Goal: Task Accomplishment & Management: Manage account settings

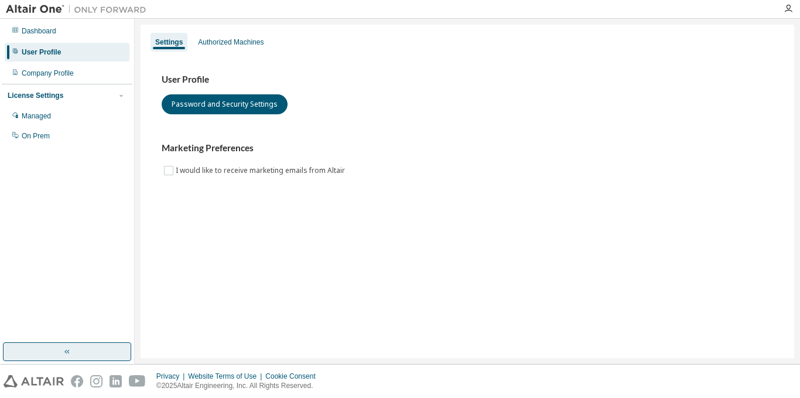
click at [81, 342] on button "button" at bounding box center [67, 351] width 128 height 19
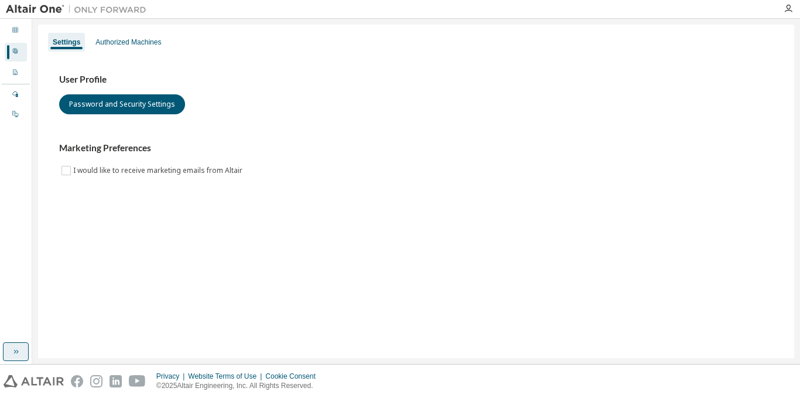
click at [12, 354] on icon "button" at bounding box center [15, 351] width 9 height 9
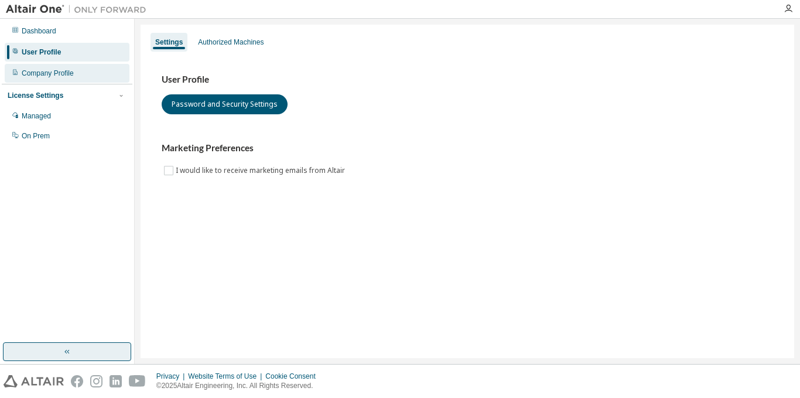
click at [37, 72] on div "Company Profile" at bounding box center [48, 73] width 52 height 9
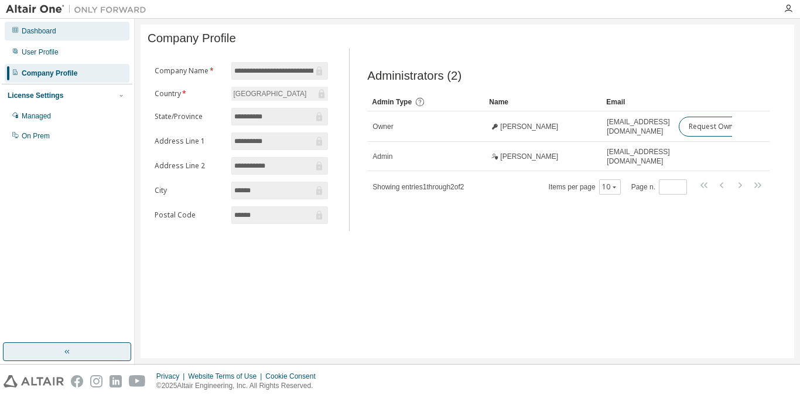
click at [76, 36] on div "Dashboard" at bounding box center [67, 31] width 125 height 19
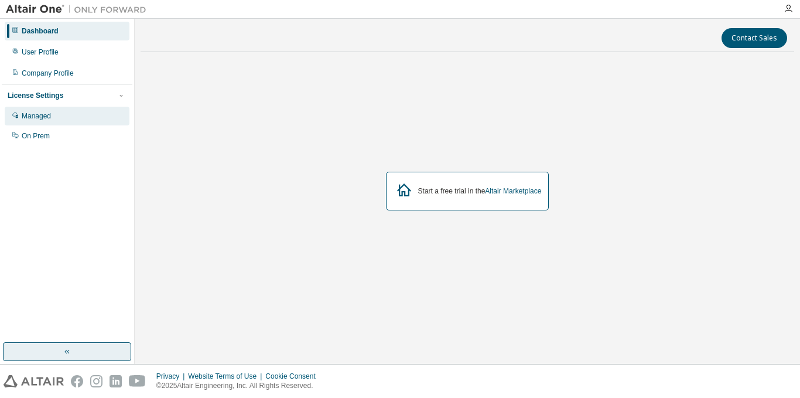
click at [61, 115] on div "Managed" at bounding box center [67, 116] width 125 height 19
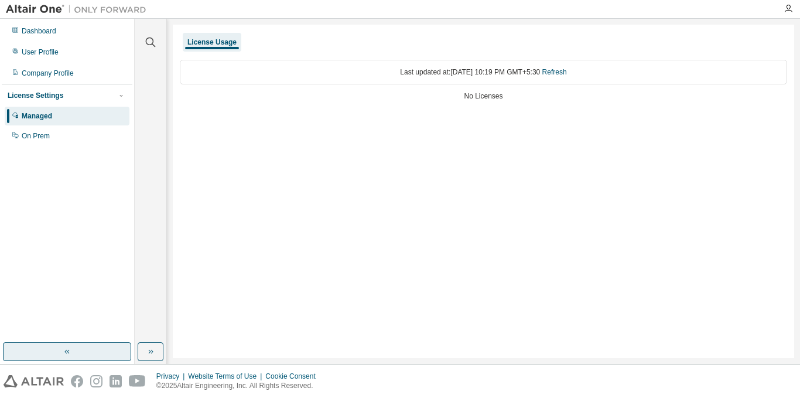
click at [49, 153] on div "Dashboard User Profile Company Profile License Settings Managed On Prem" at bounding box center [67, 180] width 131 height 320
click at [50, 128] on div "On Prem" at bounding box center [67, 135] width 125 height 19
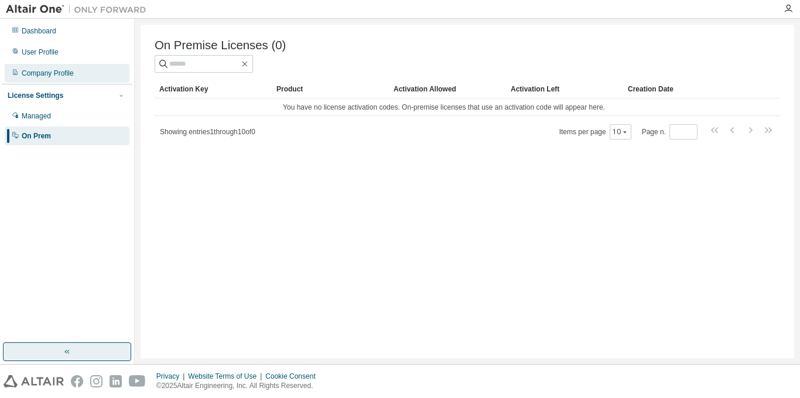
click at [64, 65] on div "Company Profile" at bounding box center [67, 73] width 125 height 19
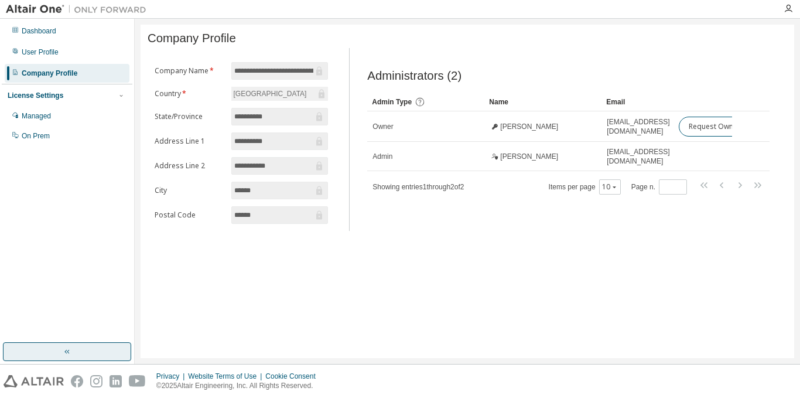
click at [64, 42] on div "Dashboard User Profile Company Profile License Settings Managed On Prem" at bounding box center [67, 83] width 131 height 126
click at [56, 56] on div "User Profile" at bounding box center [40, 51] width 37 height 9
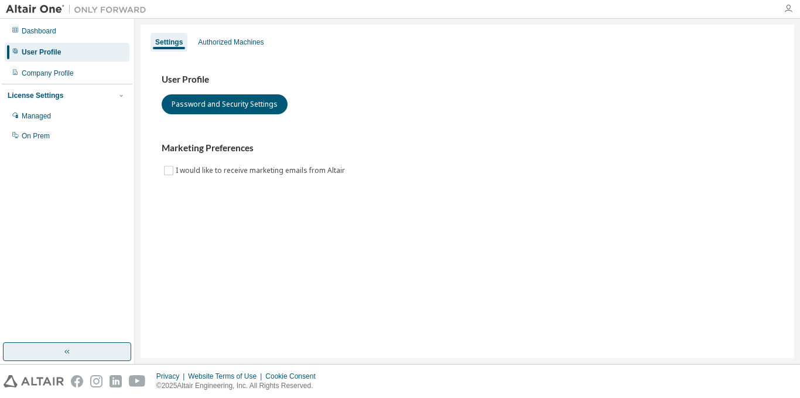
click at [787, 11] on icon "button" at bounding box center [787, 8] width 9 height 9
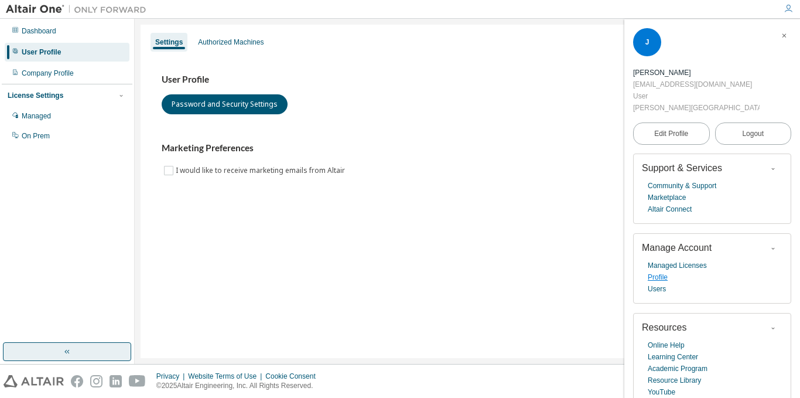
click at [659, 275] on link "Profile" at bounding box center [658, 277] width 20 height 12
click at [672, 139] on link "Edit Profile" at bounding box center [671, 133] width 77 height 22
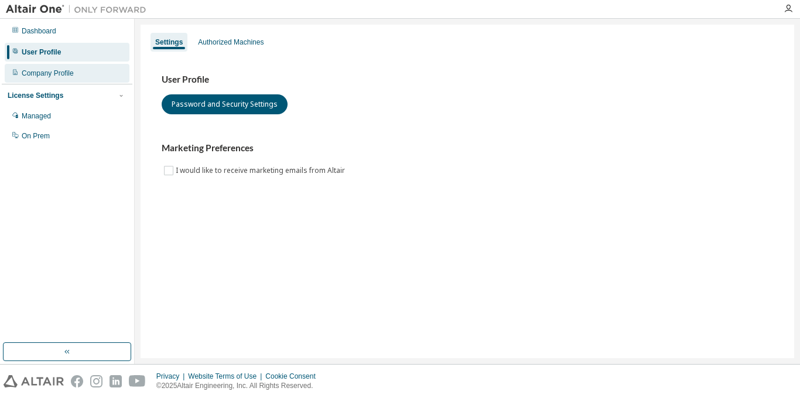
click at [51, 67] on div "Company Profile" at bounding box center [67, 73] width 125 height 19
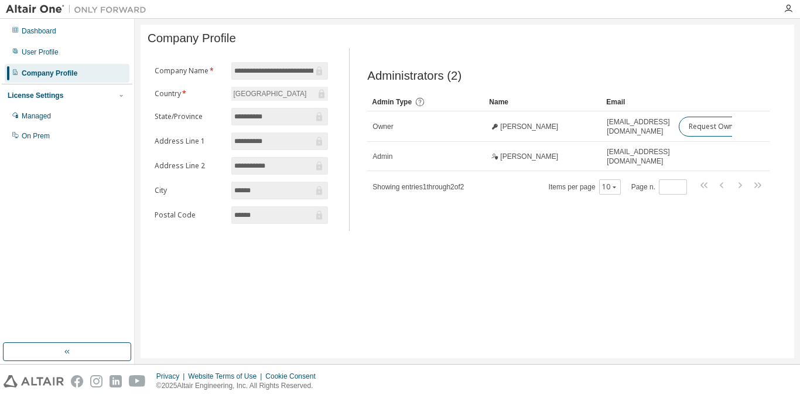
scroll to position [0, 4]
click at [95, 50] on div "User Profile" at bounding box center [67, 52] width 125 height 19
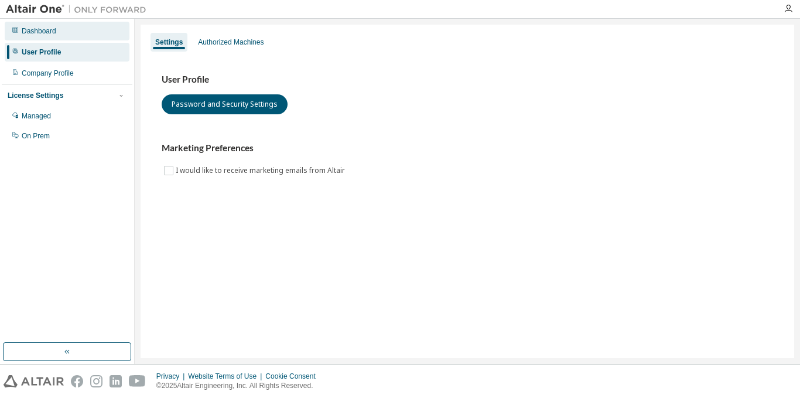
click at [93, 30] on div "Dashboard" at bounding box center [67, 31] width 125 height 19
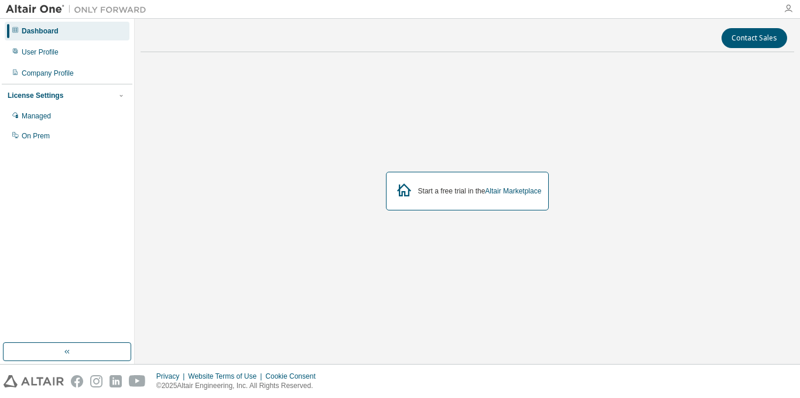
click at [792, 8] on icon "button" at bounding box center [787, 8] width 9 height 9
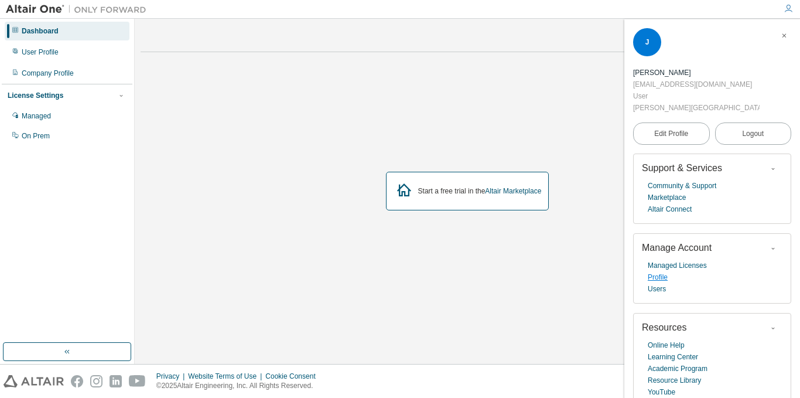
click at [661, 277] on link "Profile" at bounding box center [658, 277] width 20 height 12
click at [774, 248] on icon "button" at bounding box center [772, 248] width 7 height 7
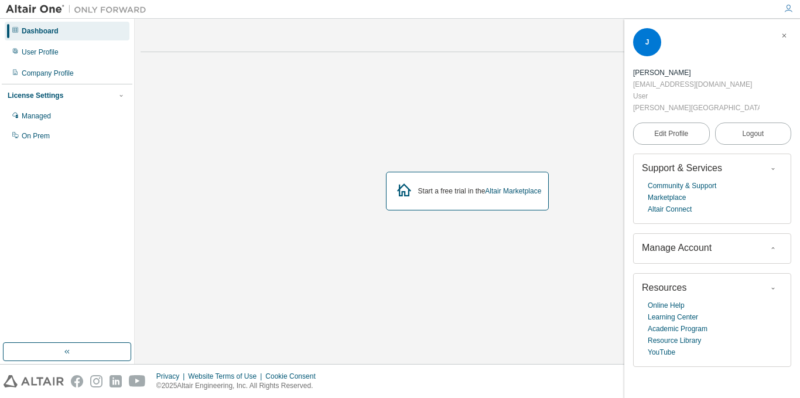
click at [774, 248] on icon "button" at bounding box center [772, 248] width 7 height 7
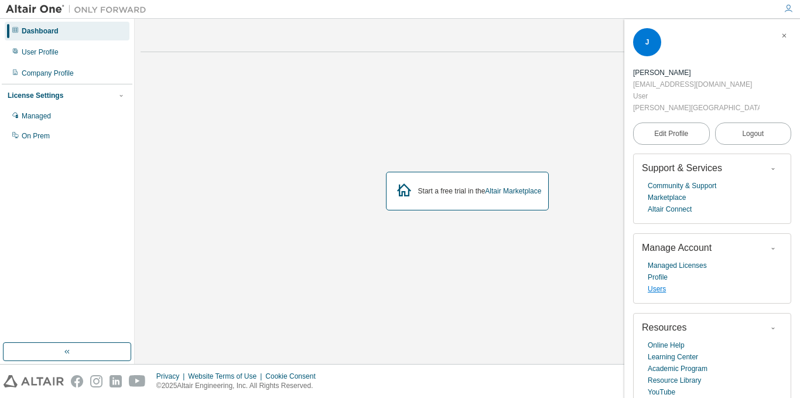
click at [656, 286] on link "Users" at bounding box center [657, 289] width 18 height 12
click at [658, 265] on link "Managed Licenses" at bounding box center [677, 265] width 59 height 12
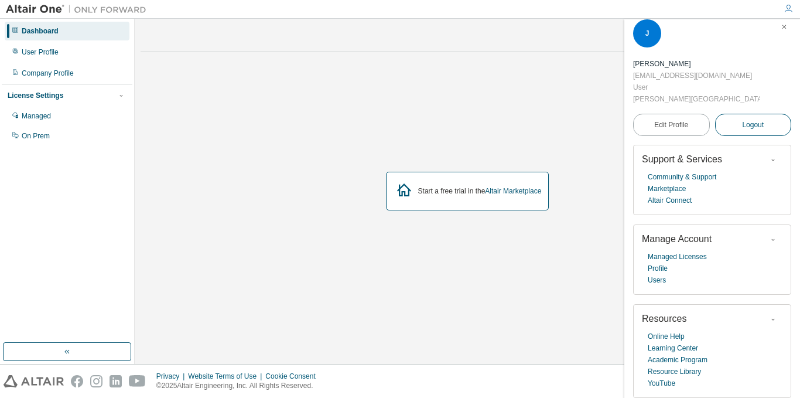
click at [743, 115] on button "Logout" at bounding box center [753, 125] width 77 height 22
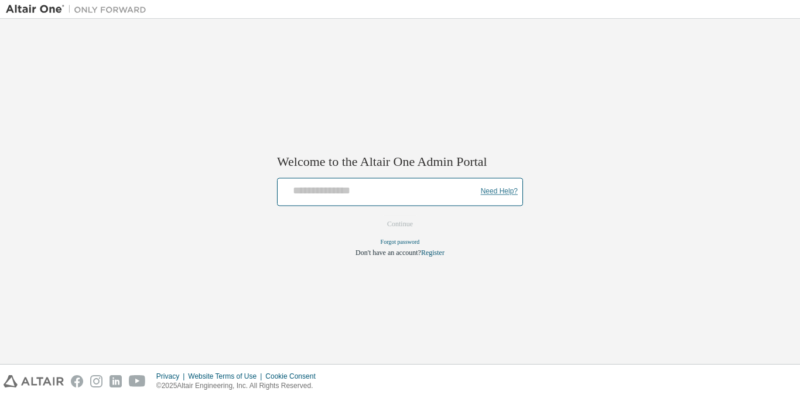
click at [493, 192] on link "Need Help?" at bounding box center [499, 191] width 37 height 1
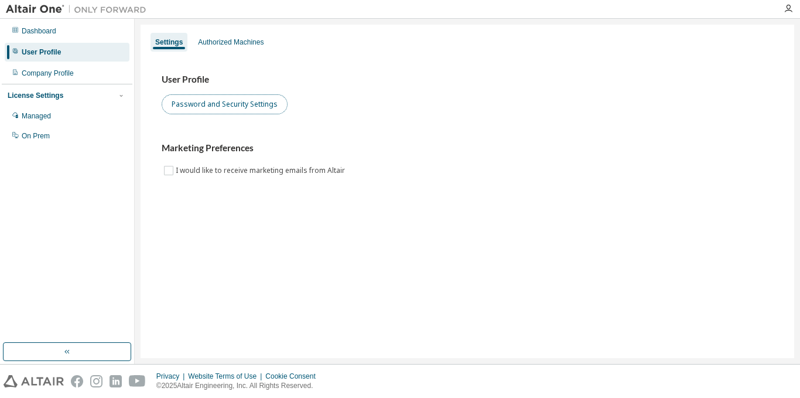
click at [242, 100] on button "Password and Security Settings" at bounding box center [225, 104] width 126 height 20
